Goal: Task Accomplishment & Management: Manage account settings

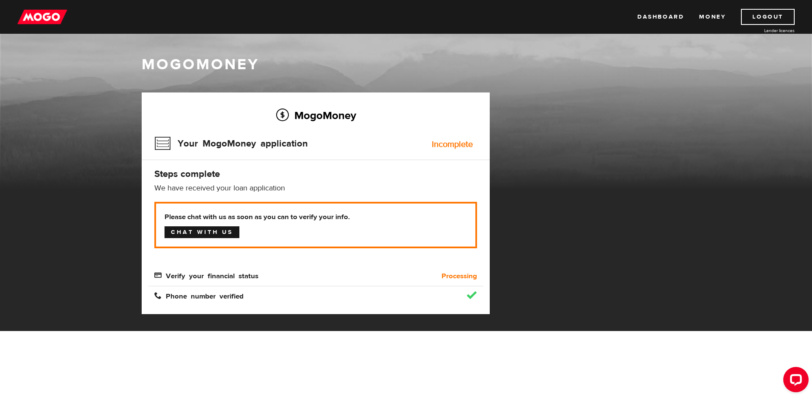
click at [214, 234] on link "Chat with us" at bounding box center [201, 233] width 75 height 12
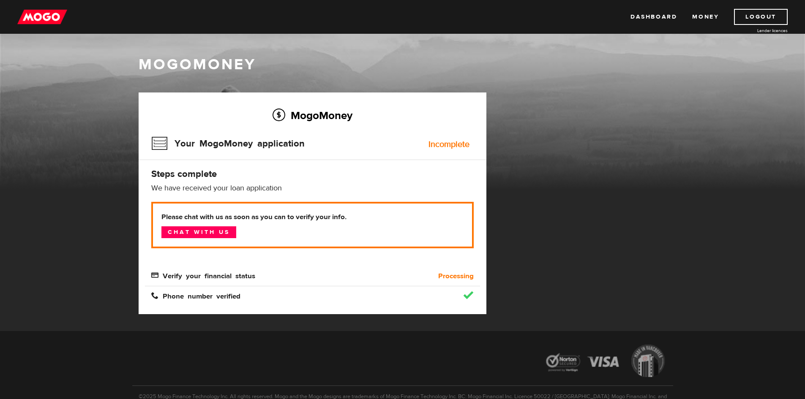
scroll to position [50, 0]
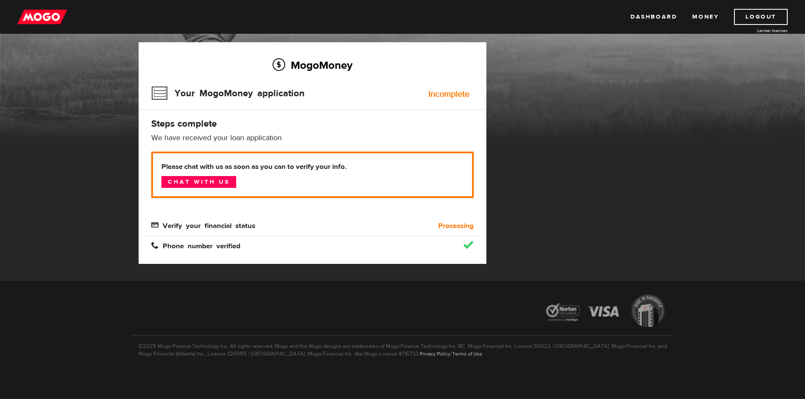
click at [202, 227] on span "Verify your financial status" at bounding box center [203, 224] width 104 height 7
click at [40, 14] on img at bounding box center [42, 17] width 50 height 16
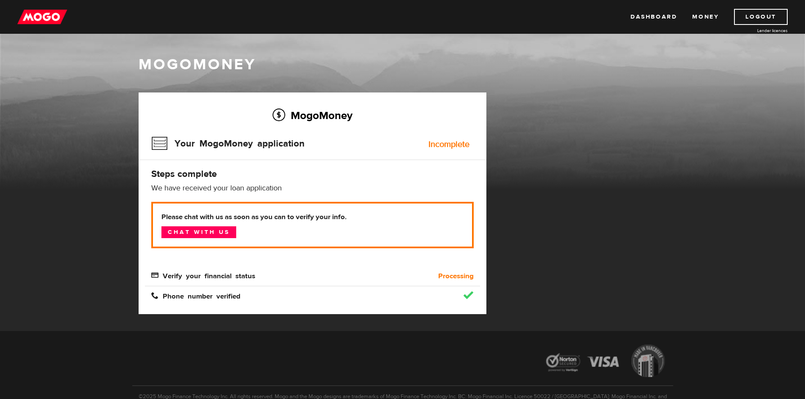
click at [43, 12] on img at bounding box center [42, 17] width 50 height 16
click at [50, 14] on img at bounding box center [42, 17] width 50 height 16
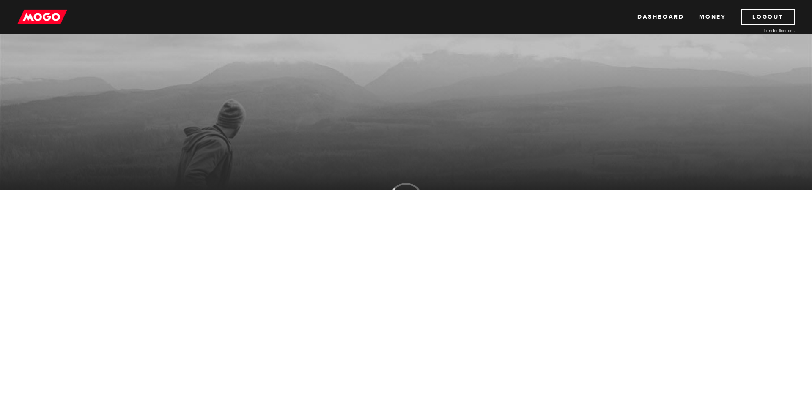
click at [791, 19] on link "Logout" at bounding box center [768, 17] width 54 height 16
